Goal: Information Seeking & Learning: Learn about a topic

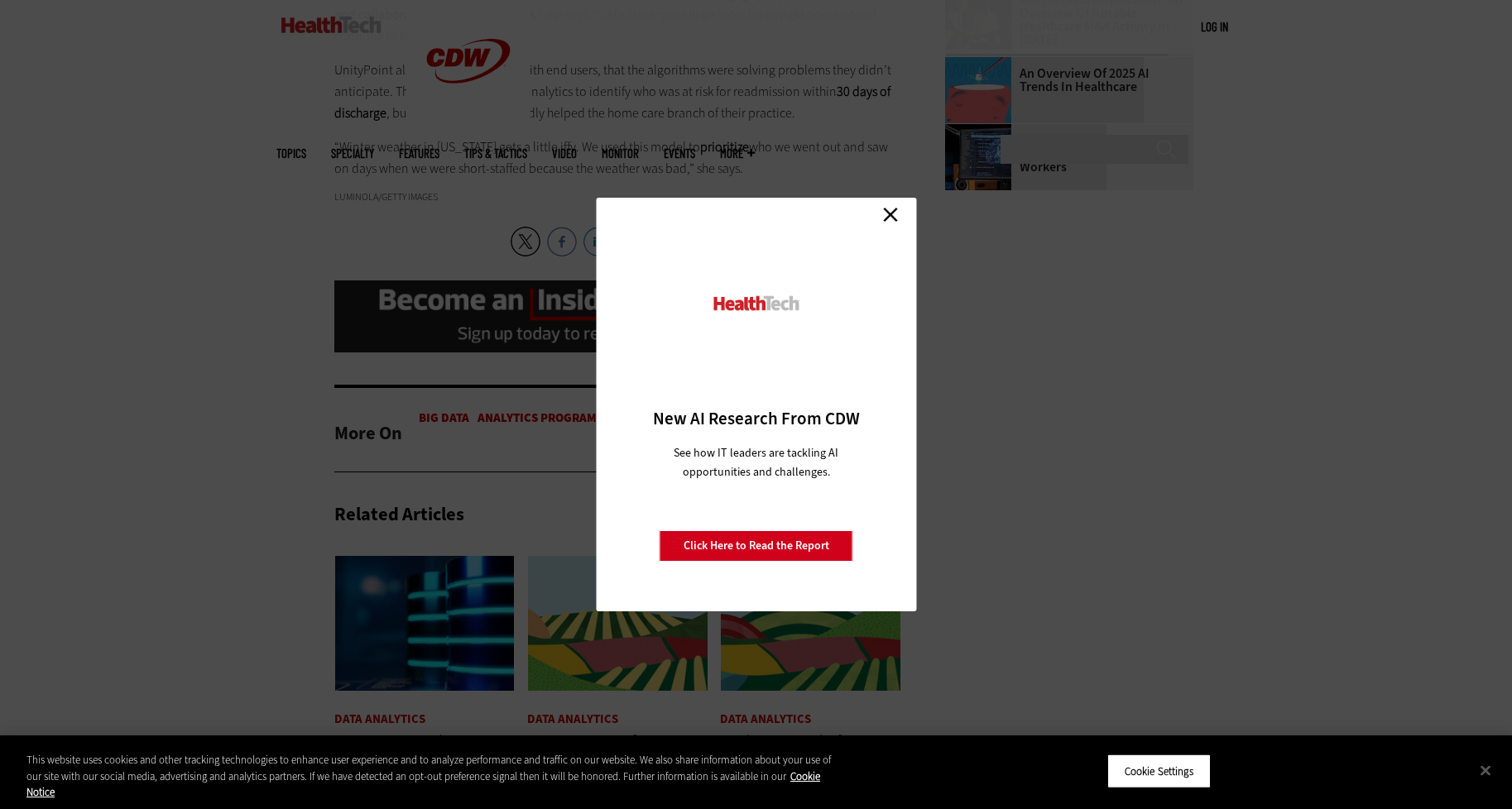
scroll to position [2731, 0]
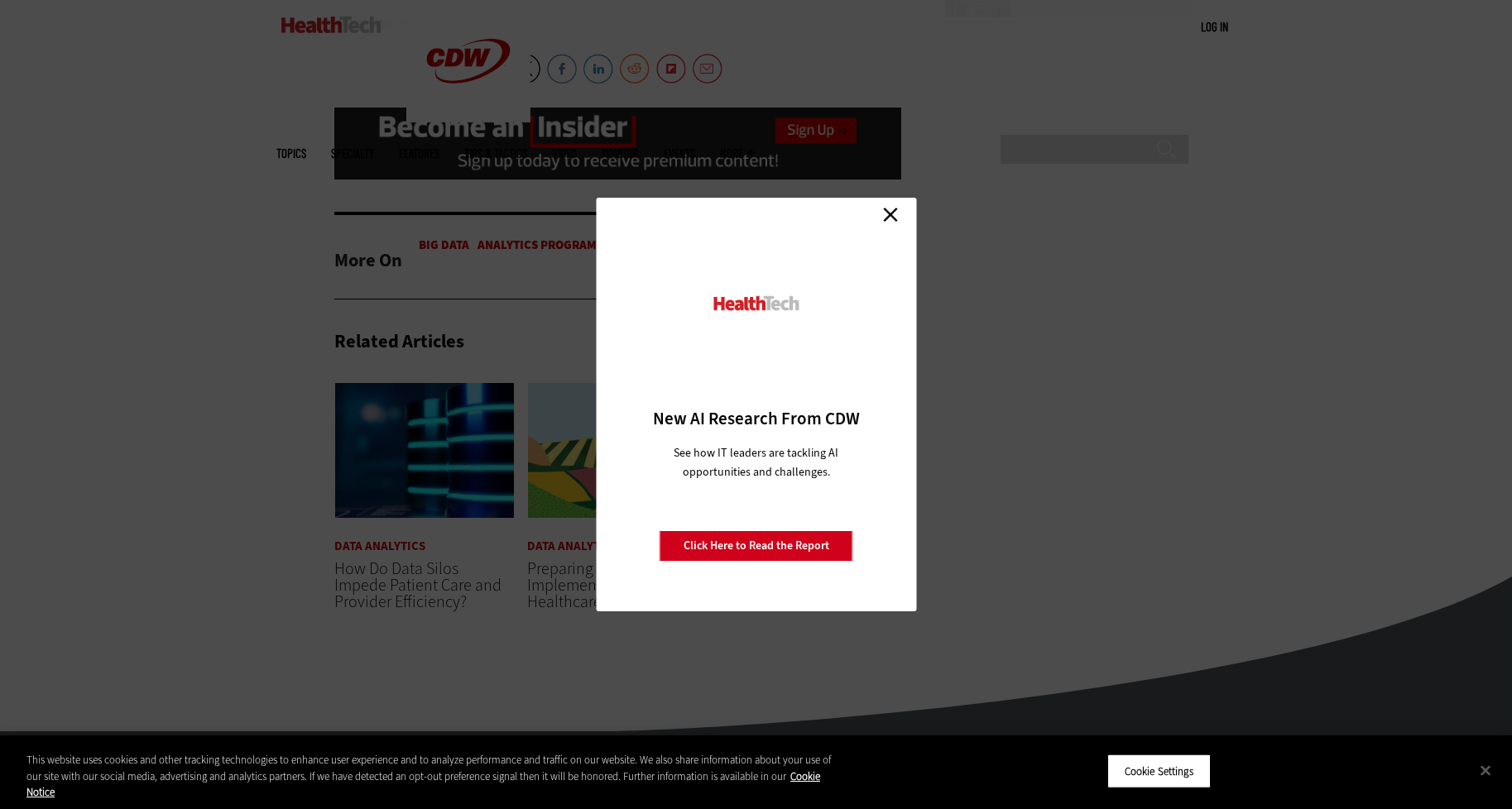
click at [896, 212] on link "Close" at bounding box center [891, 214] width 25 height 25
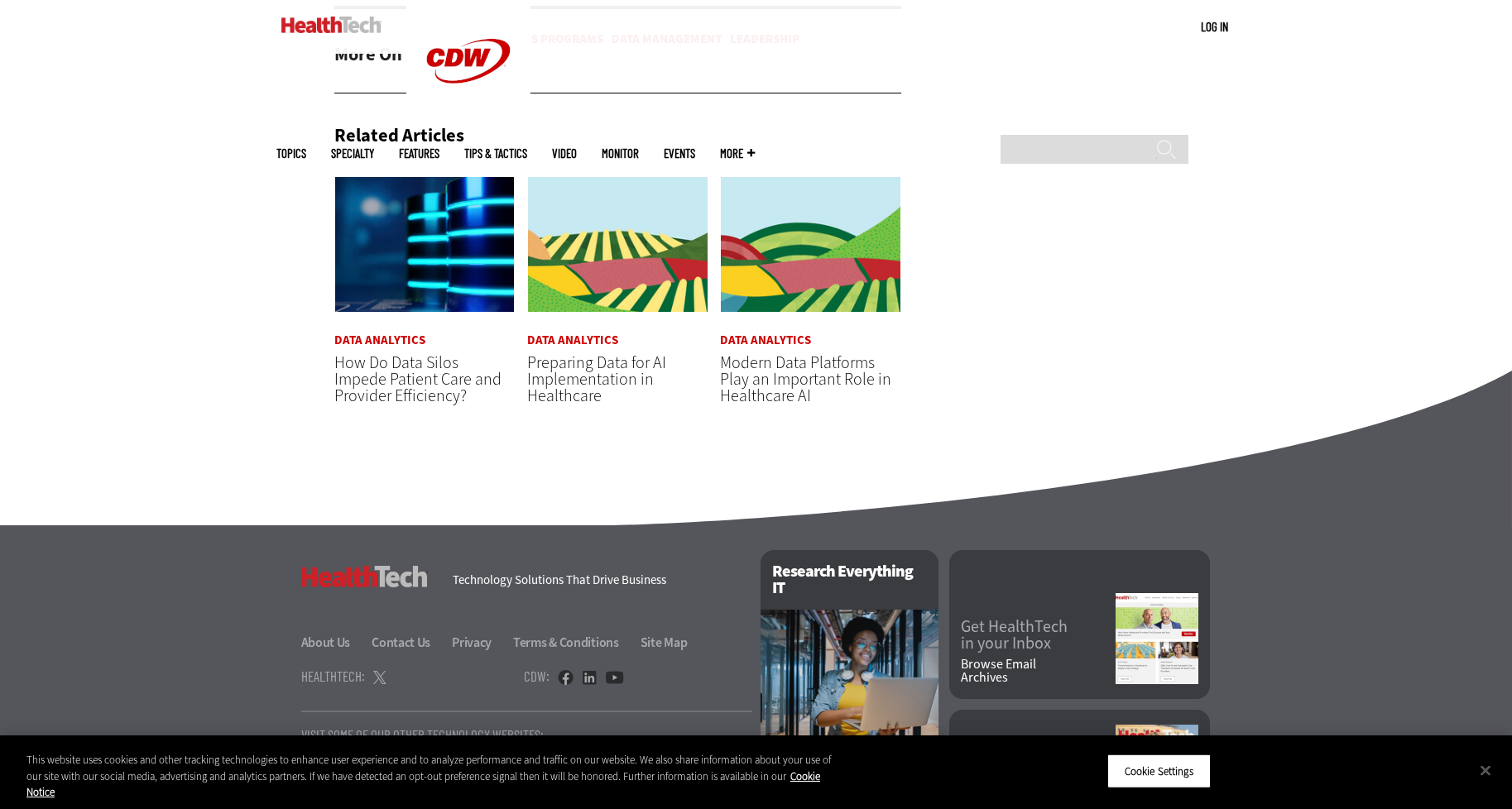
scroll to position [3049, 0]
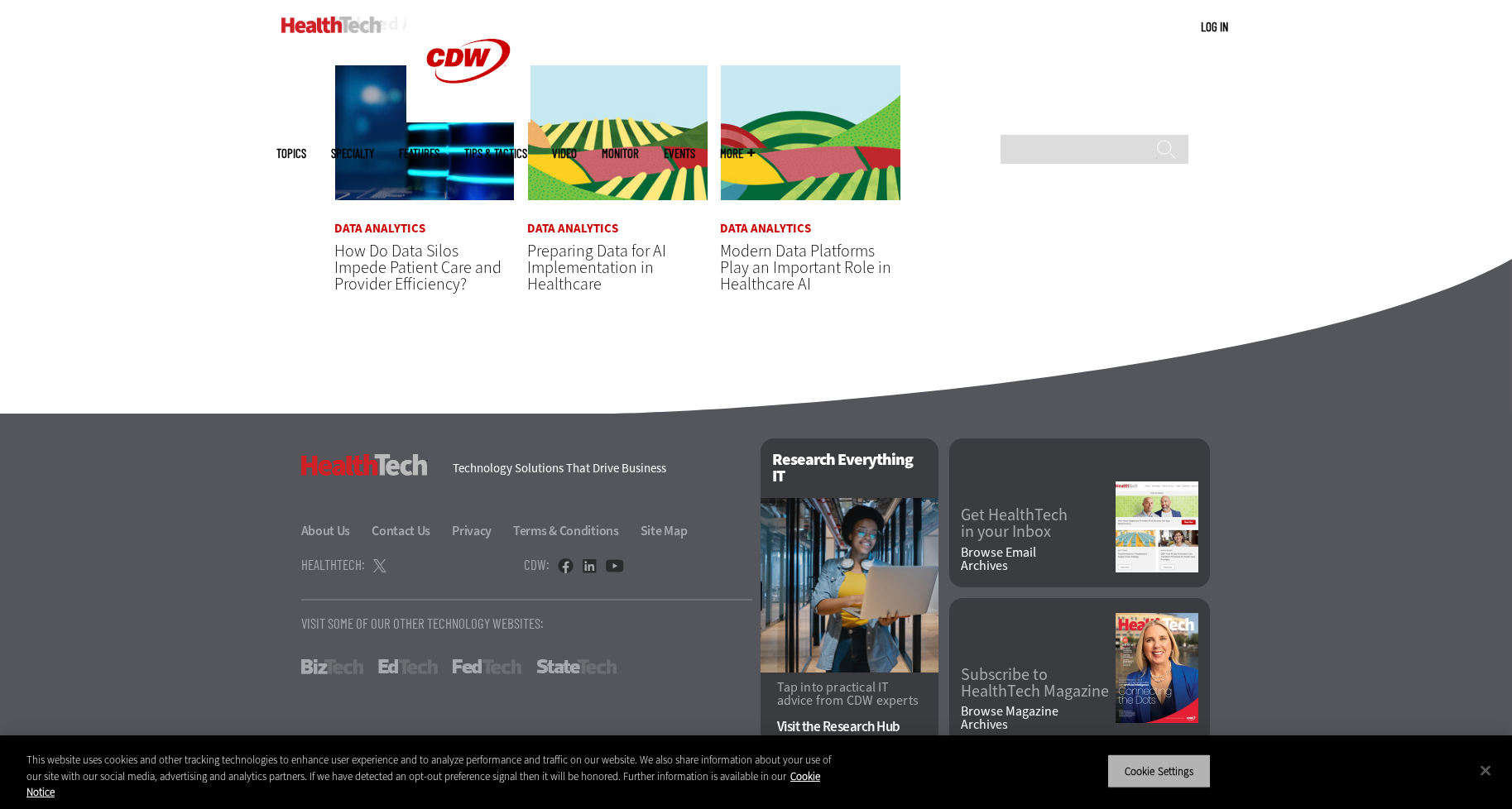
click at [1179, 779] on button "Cookie Settings" at bounding box center [1159, 771] width 103 height 35
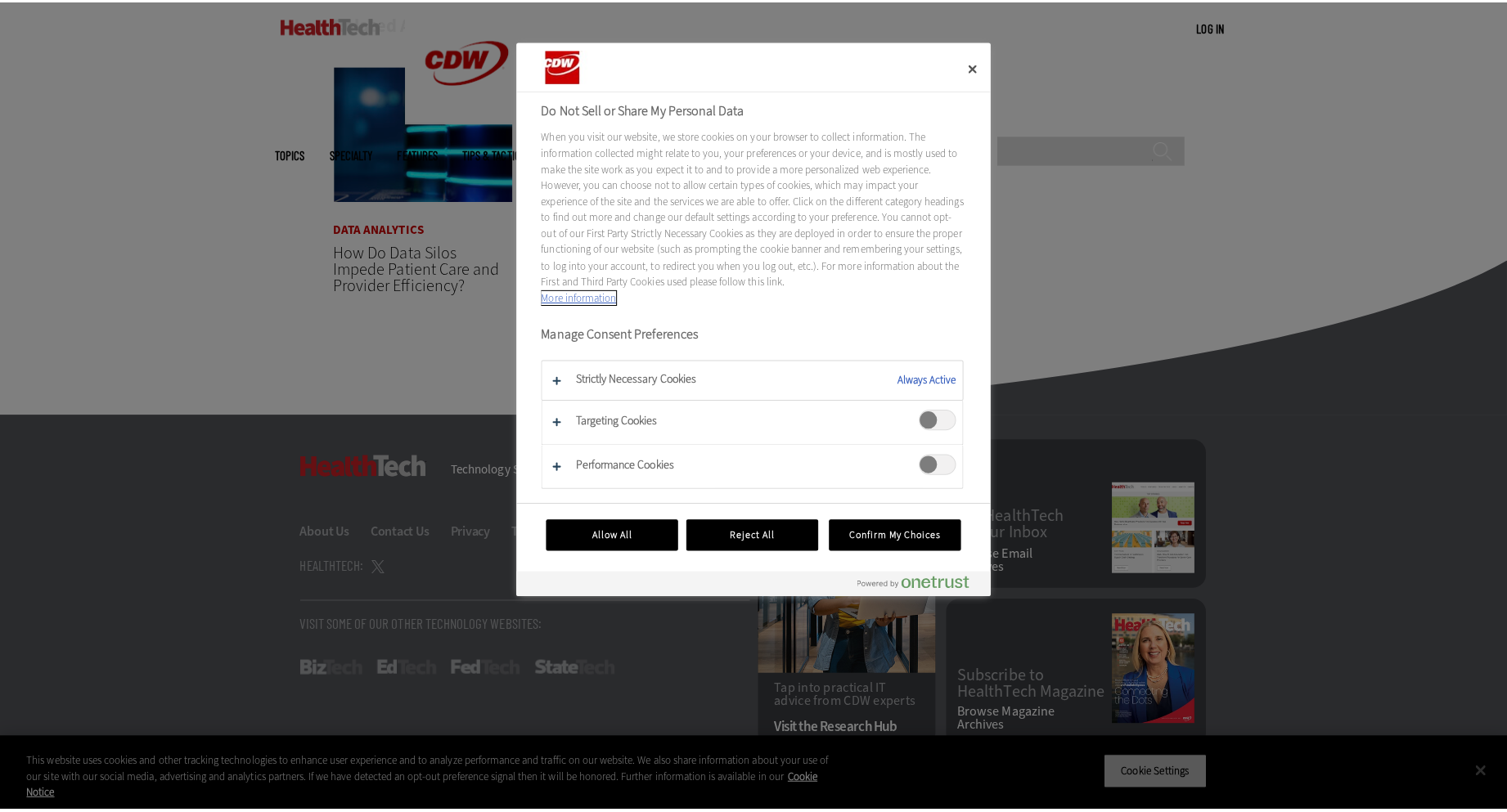
scroll to position [3004, 0]
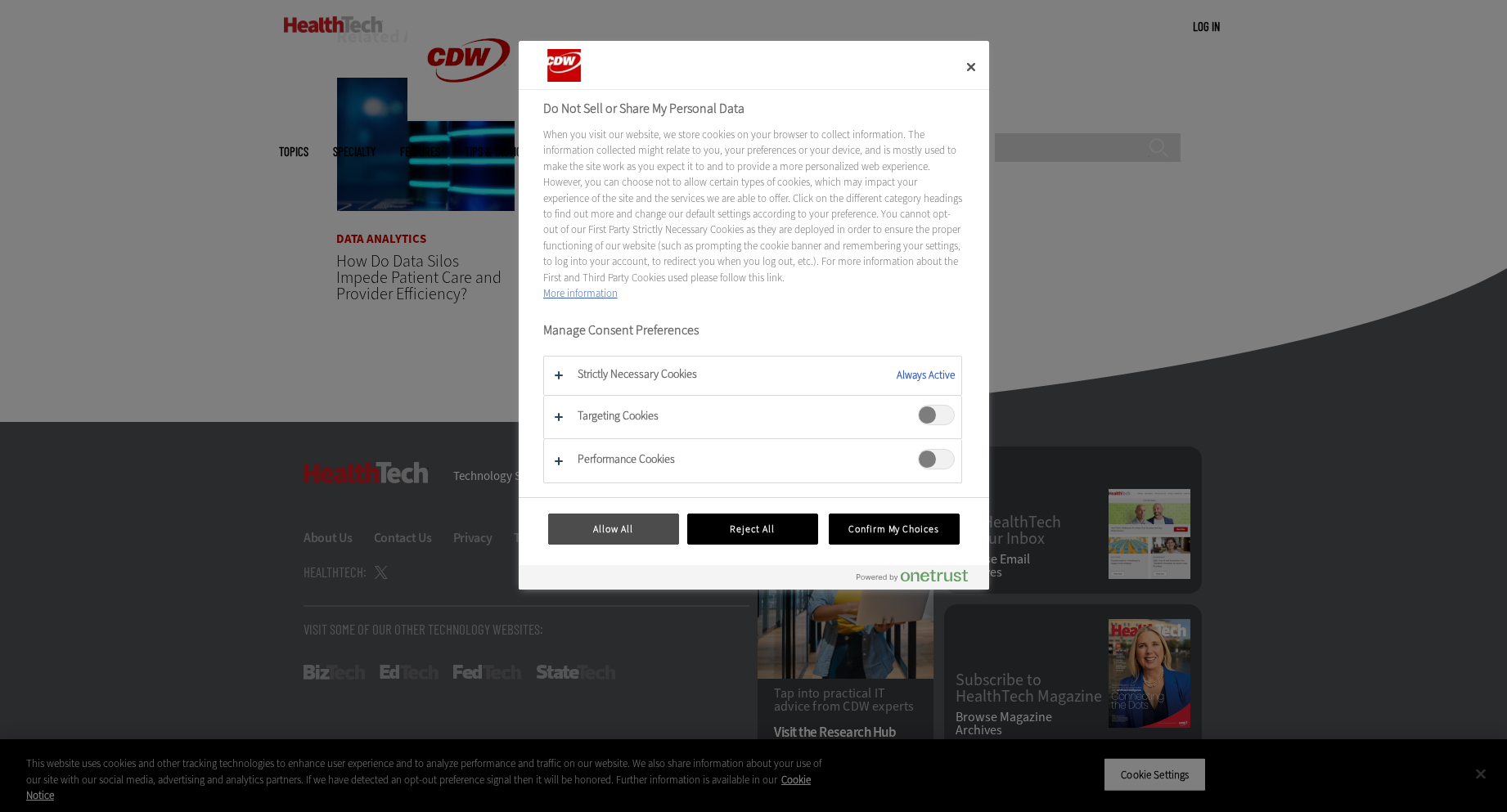
click at [627, 531] on button "Allow All" at bounding box center [614, 529] width 131 height 31
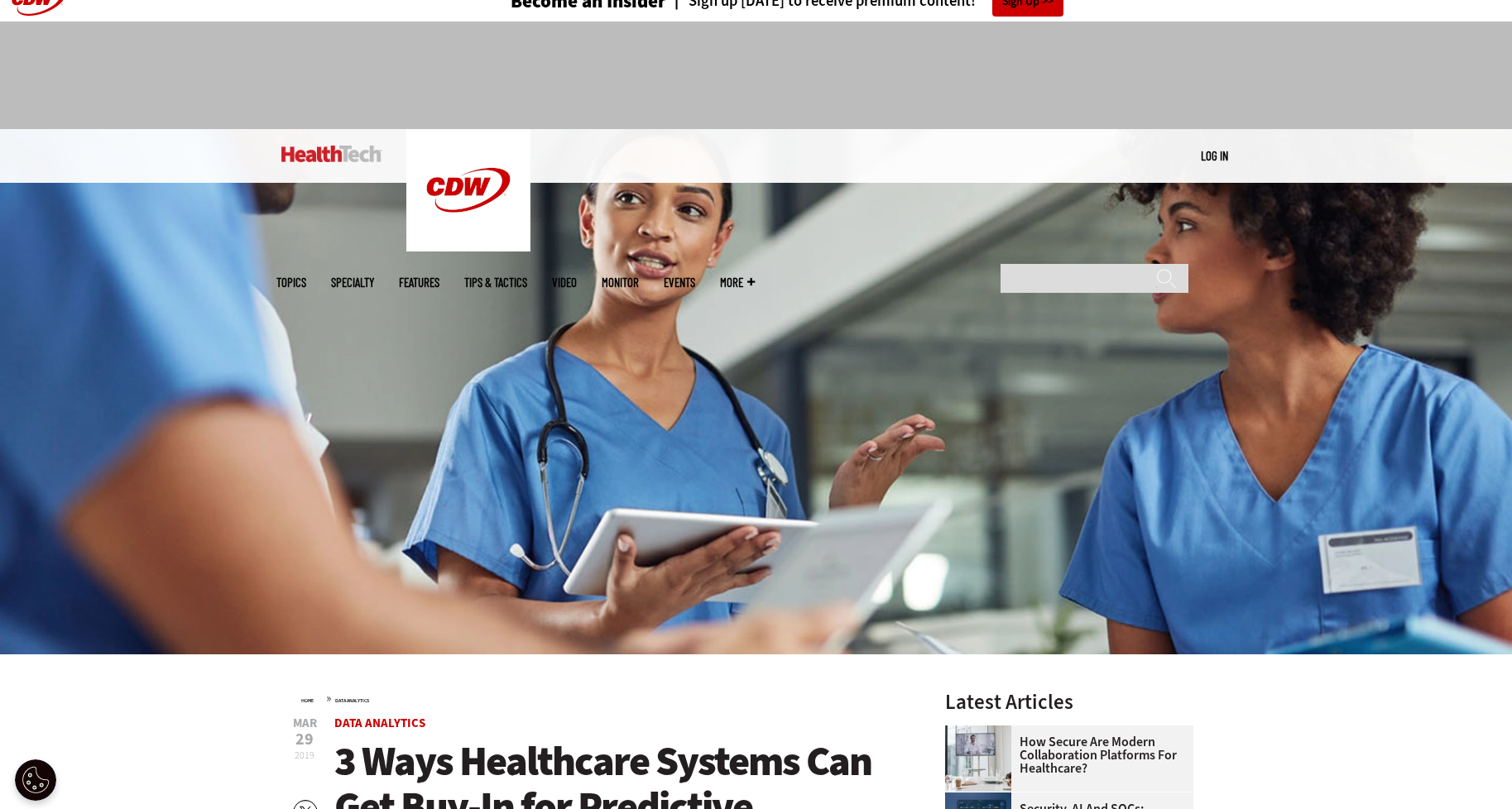
scroll to position [0, 0]
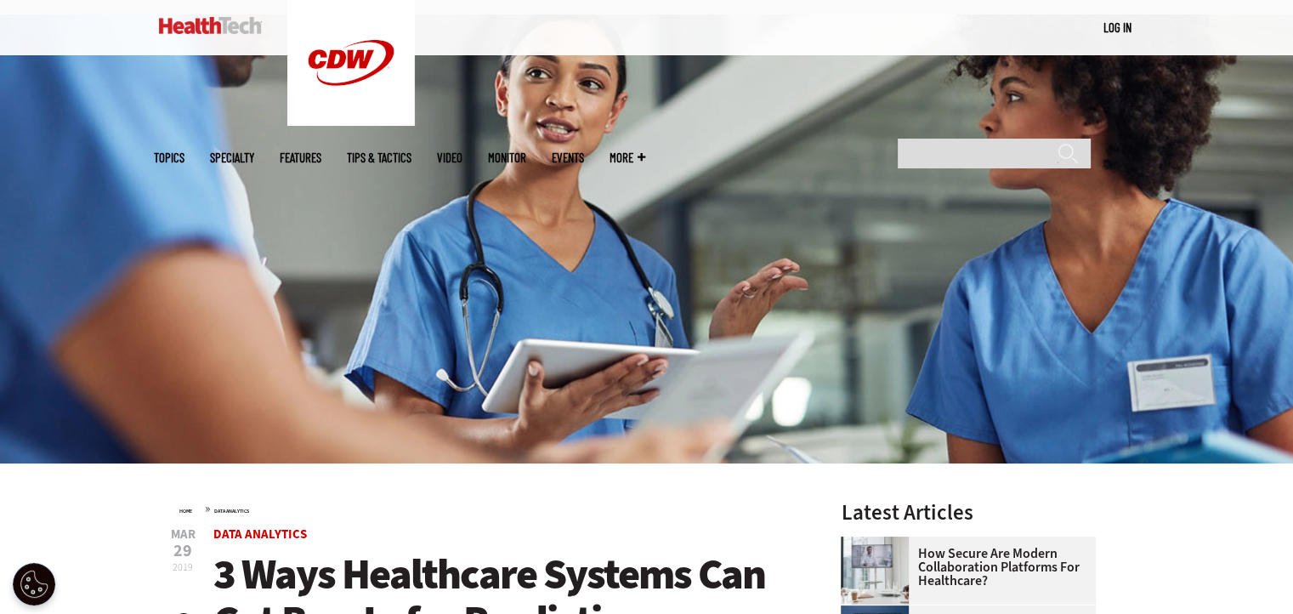
scroll to position [85, 0]
